Goal: Information Seeking & Learning: Learn about a topic

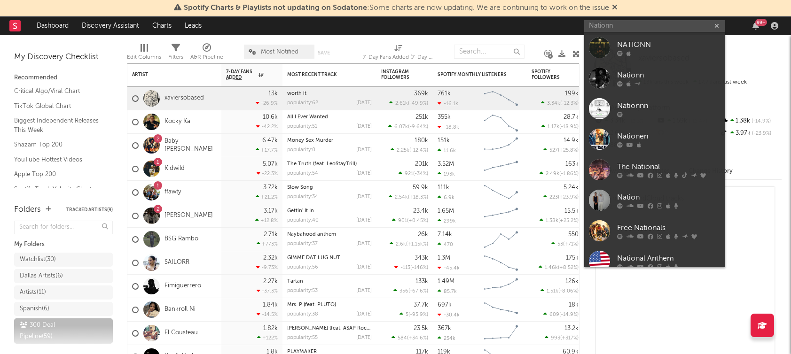
type input "Nationn"
click at [630, 48] on div "NATIONN" at bounding box center [668, 44] width 103 height 11
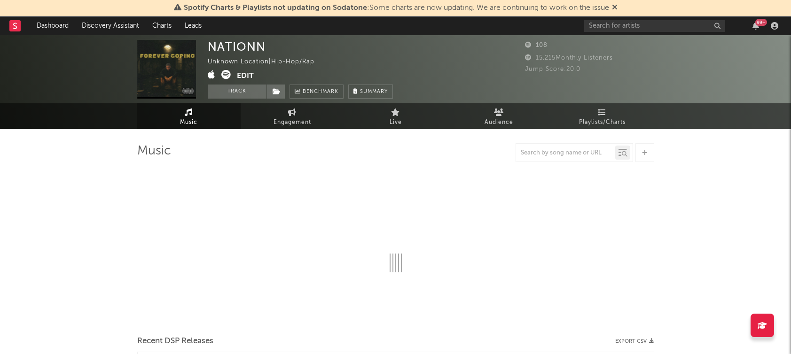
select select "1w"
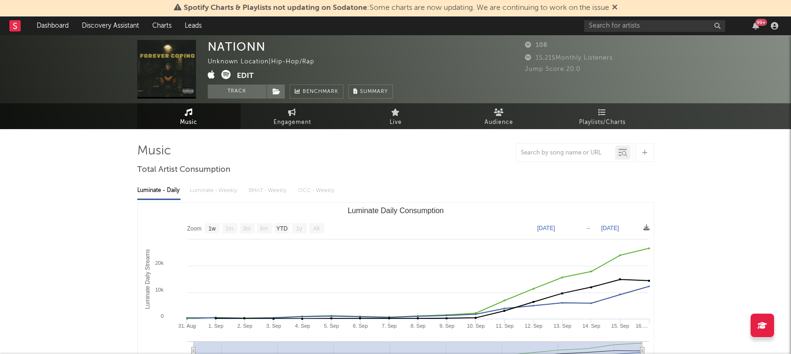
click at [224, 75] on icon at bounding box center [225, 74] width 9 height 9
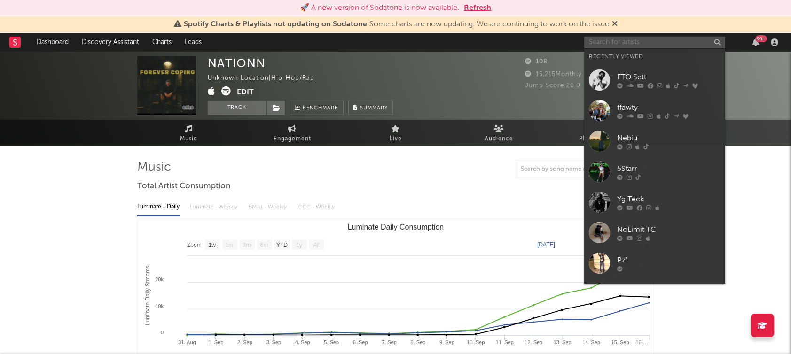
click at [617, 45] on input "text" at bounding box center [654, 43] width 141 height 12
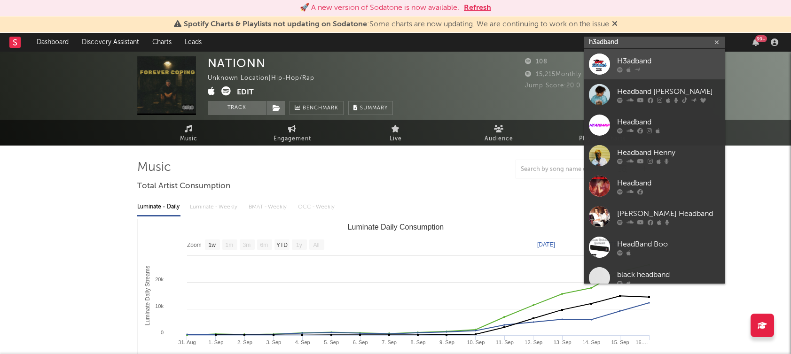
type input "h3adband"
click at [628, 62] on div "H3adband" at bounding box center [668, 60] width 103 height 11
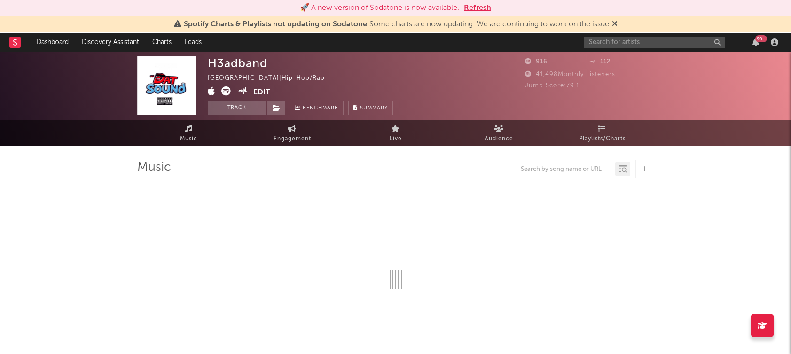
select select "1w"
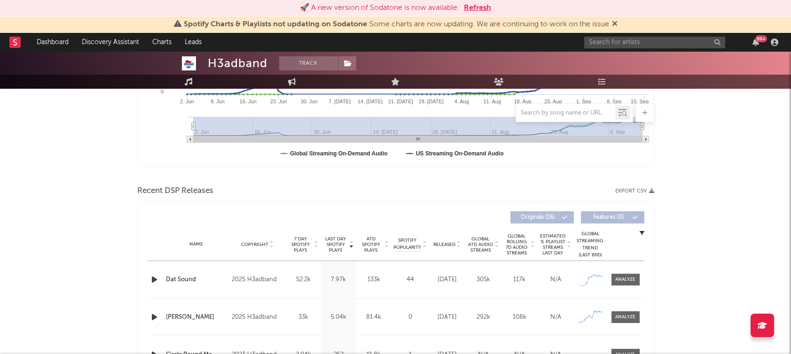
scroll to position [279, 0]
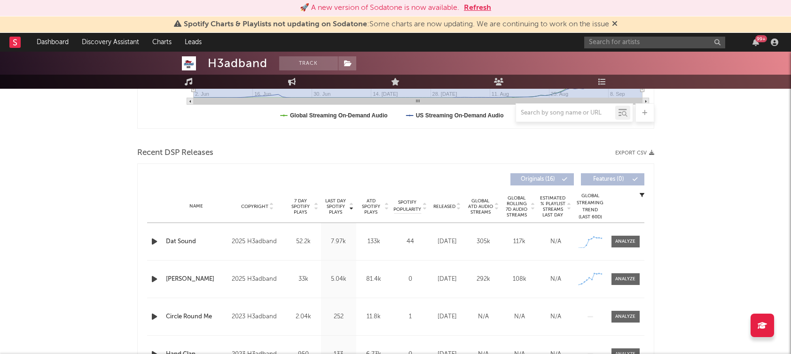
click at [154, 243] on icon "button" at bounding box center [154, 242] width 10 height 12
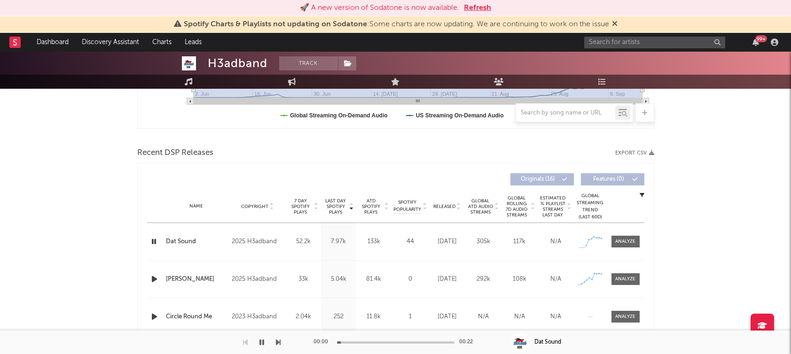
scroll to position [273, 0]
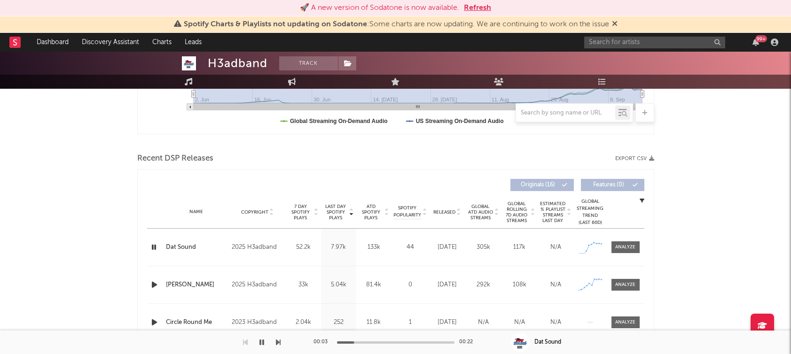
click at [259, 340] on icon "button" at bounding box center [261, 343] width 5 height 8
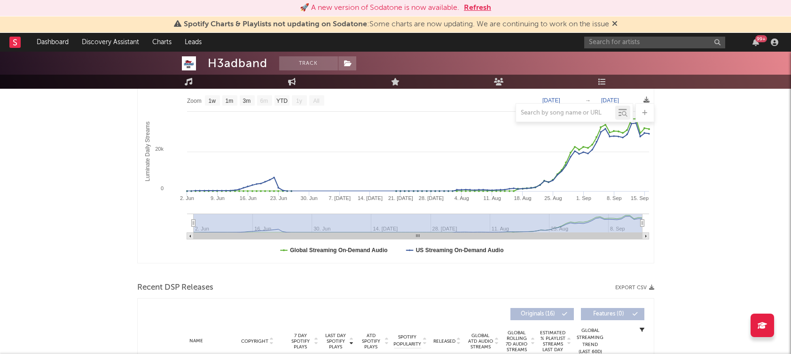
scroll to position [0, 0]
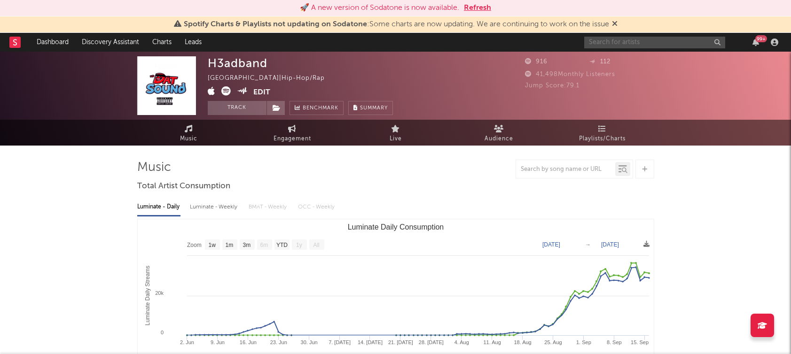
click at [616, 45] on input "text" at bounding box center [654, 43] width 141 height 12
type input "pz'"
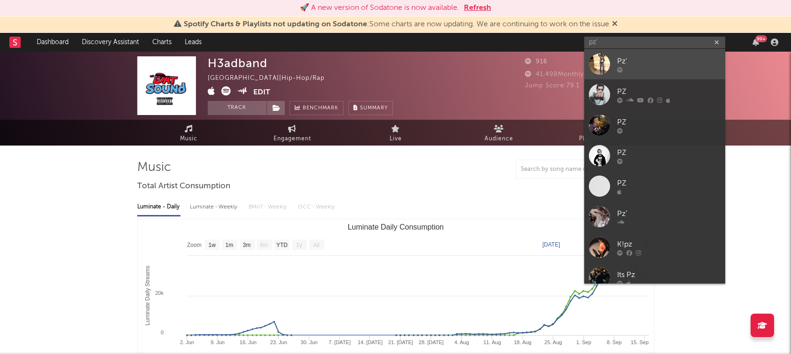
click at [627, 62] on div "Pz'" at bounding box center [668, 60] width 103 height 11
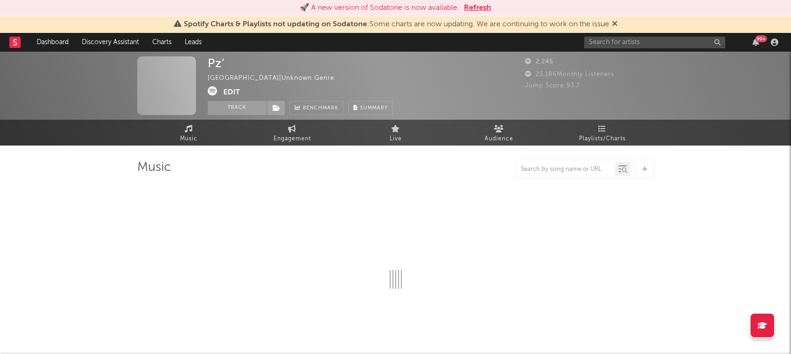
select select "1w"
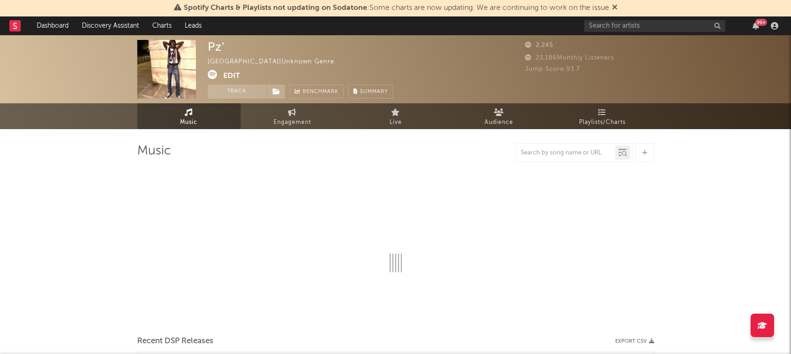
select select "1w"
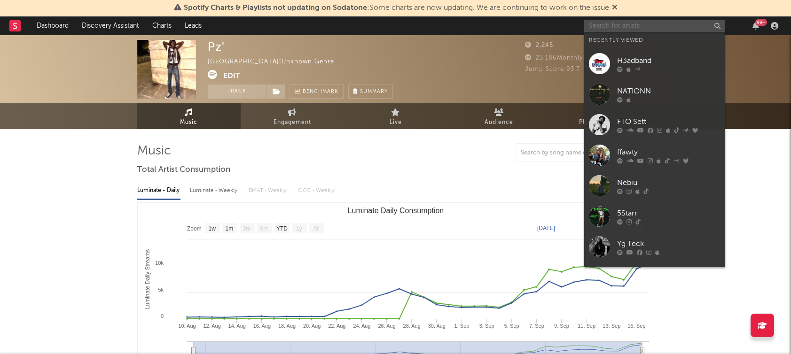
click at [606, 25] on input "text" at bounding box center [654, 26] width 141 height 12
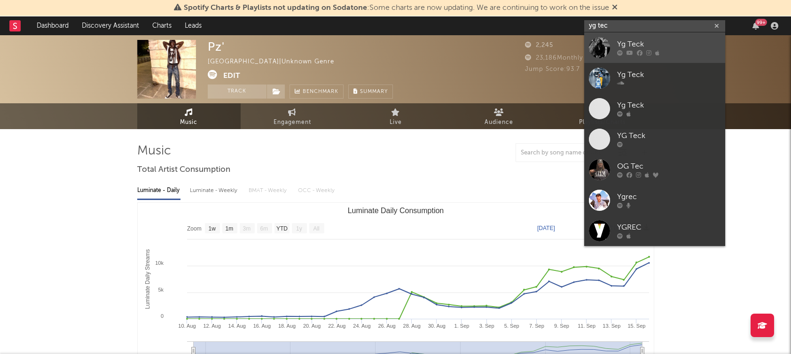
type input "yg tec"
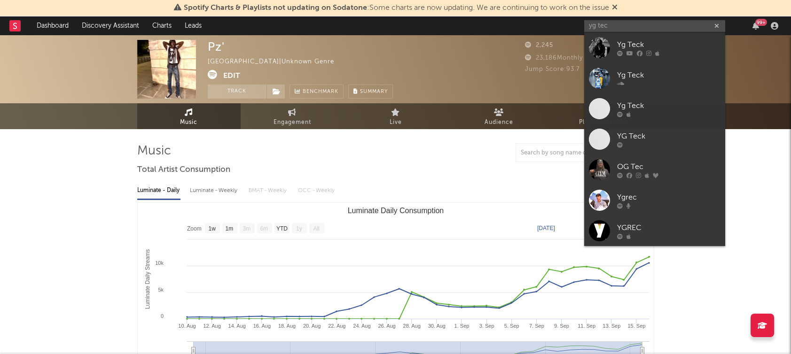
click at [680, 39] on link "Yg Teck" at bounding box center [654, 47] width 141 height 31
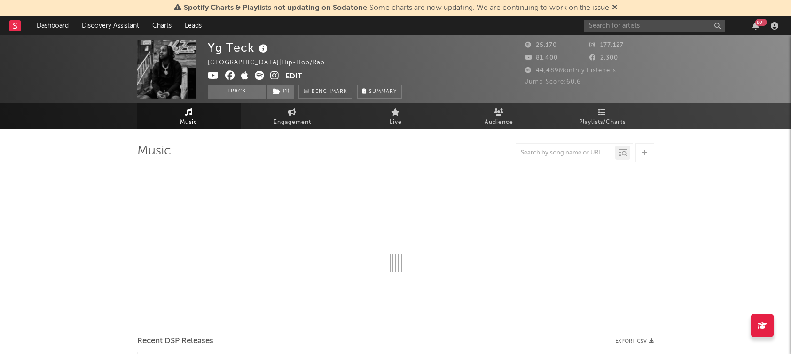
select select "6m"
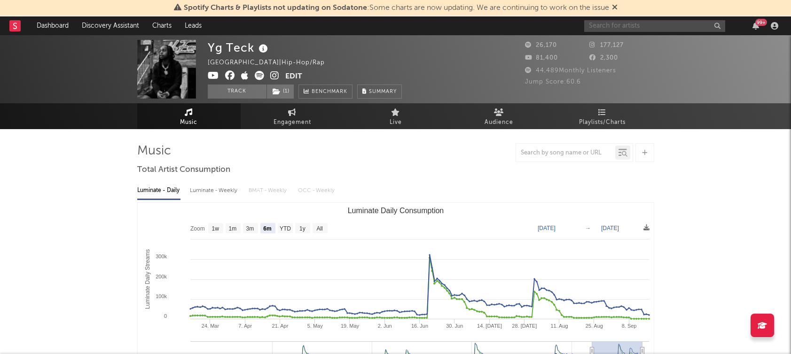
click at [644, 20] on input "text" at bounding box center [654, 26] width 141 height 12
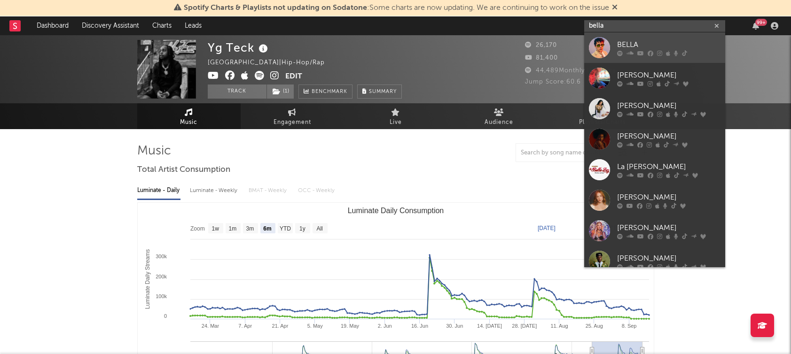
type input "bella"
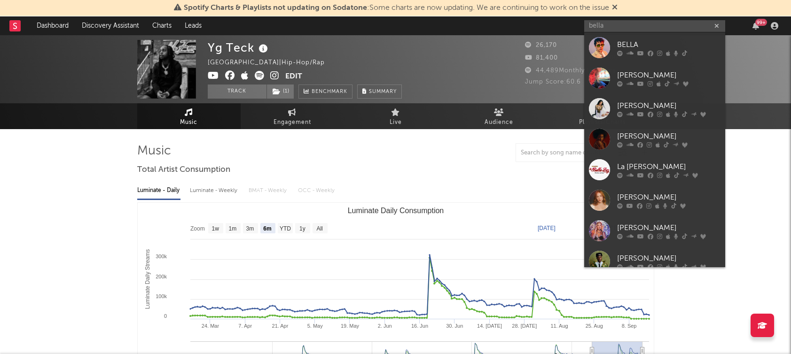
drag, startPoint x: 672, startPoint y: 46, endPoint x: 239, endPoint y: 279, distance: 491.6
click at [672, 46] on div "BELLA" at bounding box center [668, 44] width 103 height 11
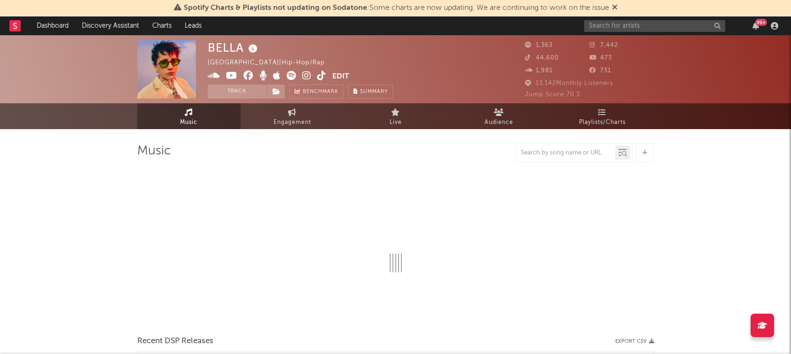
select select "1w"
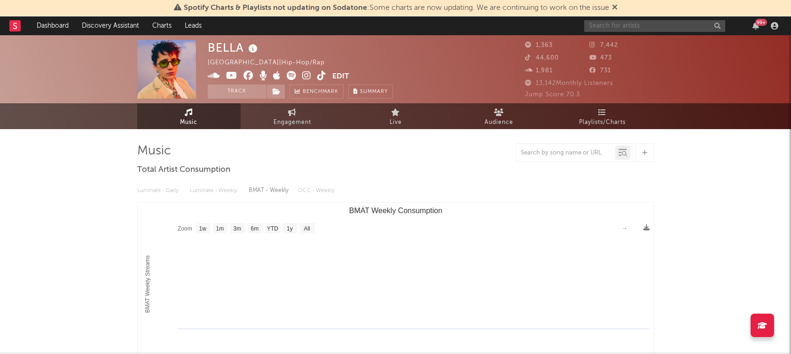
click at [642, 22] on input "text" at bounding box center [654, 26] width 141 height 12
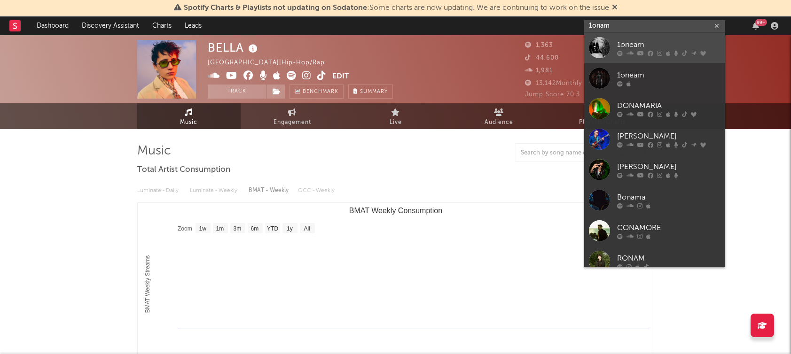
type input "1onam"
click at [645, 40] on div "1oneam" at bounding box center [668, 44] width 103 height 11
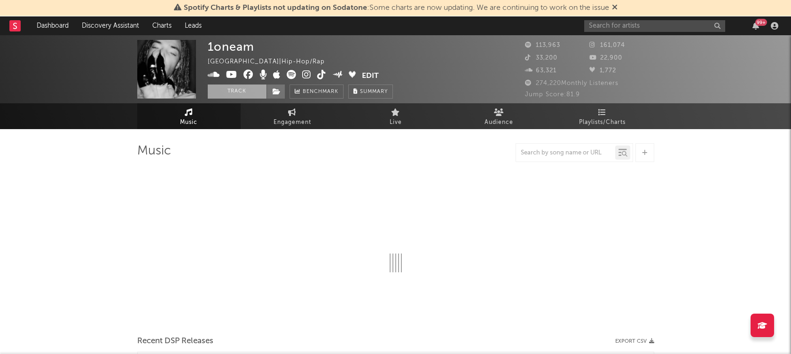
select select "6m"
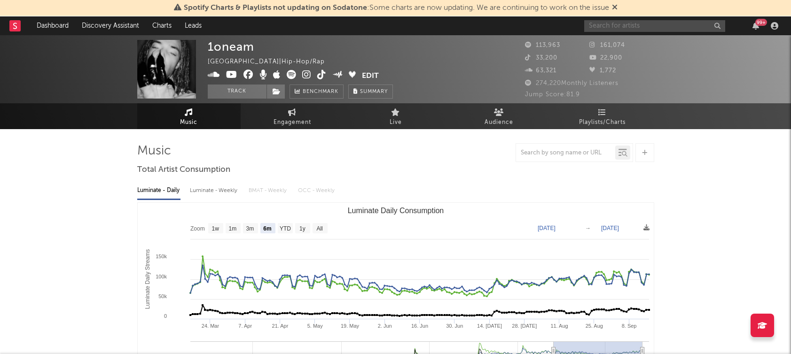
click at [604, 19] on div "99 +" at bounding box center [682, 25] width 197 height 19
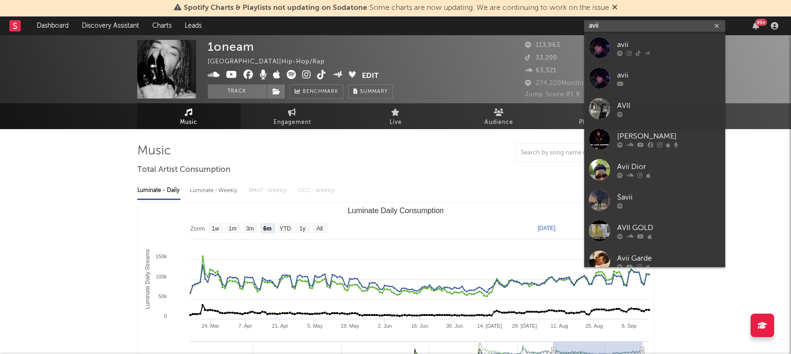
type input "avii"
click at [627, 51] on icon at bounding box center [628, 53] width 5 height 6
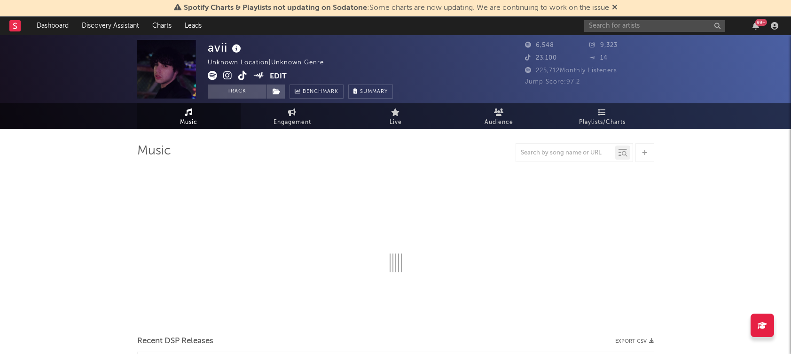
select select "1w"
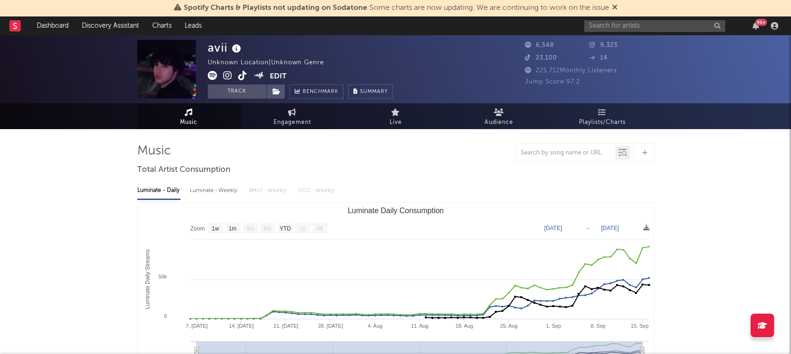
click at [223, 73] on icon at bounding box center [227, 75] width 9 height 9
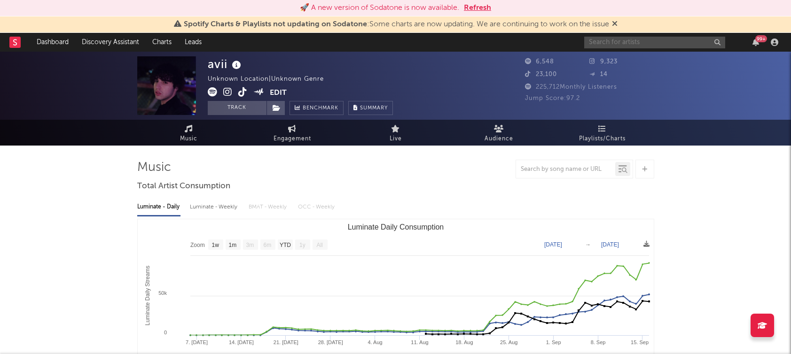
click at [617, 44] on input "text" at bounding box center [654, 43] width 141 height 12
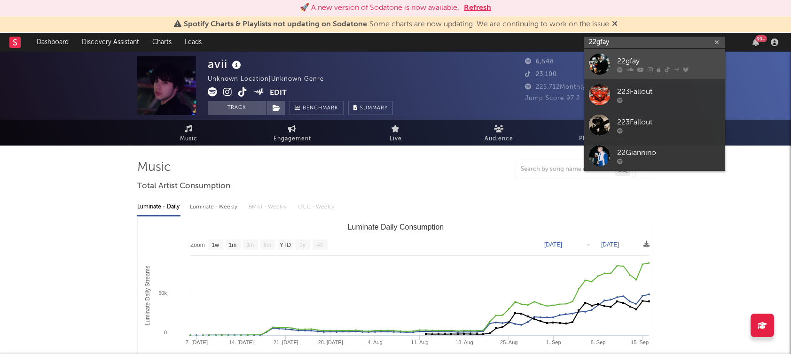
type input "22gfay"
click at [664, 68] on icon at bounding box center [666, 70] width 5 height 6
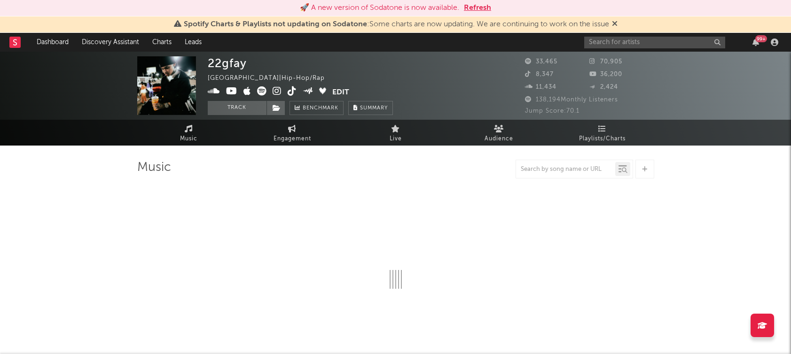
select select "6m"
